Goal: Register for event/course

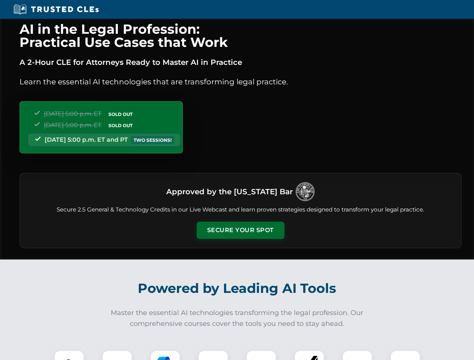
click at [240, 230] on button "Secure Your Spot" at bounding box center [241, 230] width 88 height 17
click at [69, 355] on img at bounding box center [69, 366] width 22 height 22
